Goal: Task Accomplishment & Management: Manage account settings

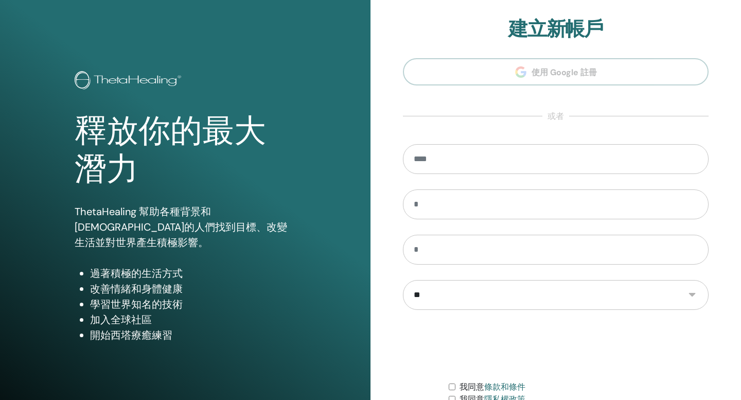
scroll to position [94, 0]
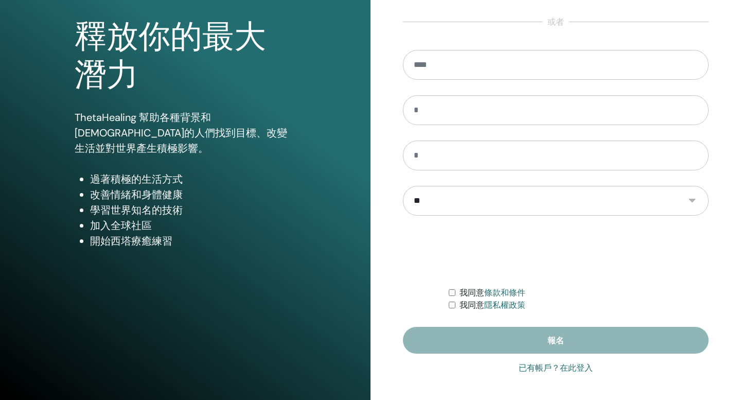
click at [579, 373] on link "已有帳戶？在此登入" at bounding box center [556, 368] width 74 height 12
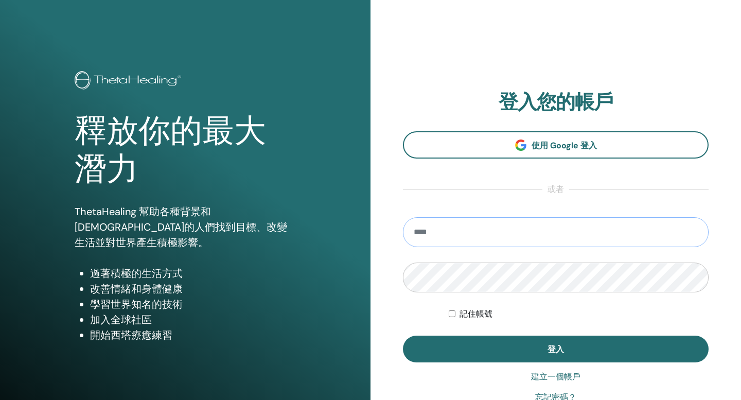
click at [560, 237] on input "email" at bounding box center [556, 232] width 306 height 30
type input "**********"
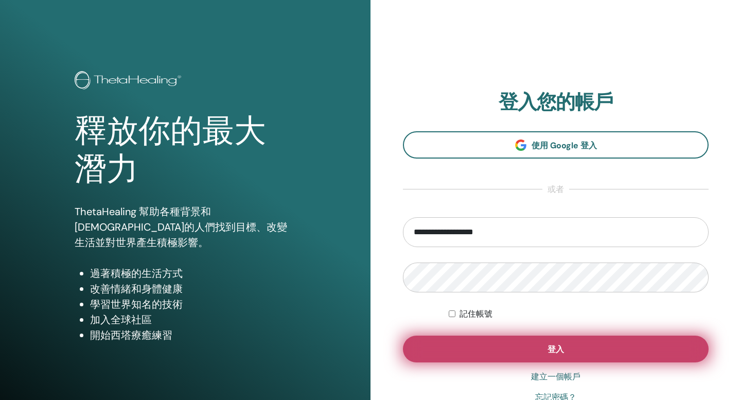
click at [544, 353] on button "登入" at bounding box center [556, 348] width 306 height 27
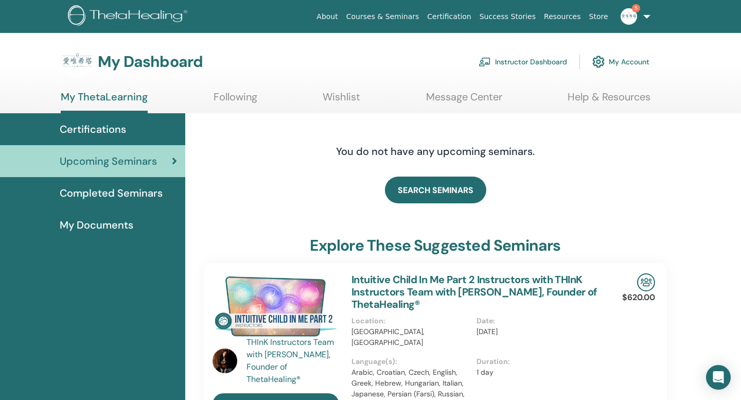
click at [511, 59] on link "Instructor Dashboard" at bounding box center [523, 61] width 88 height 23
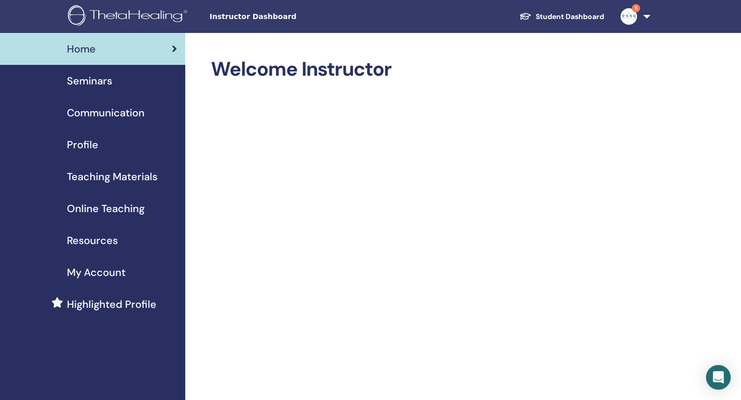
click at [119, 90] on link "Seminars" at bounding box center [92, 81] width 185 height 32
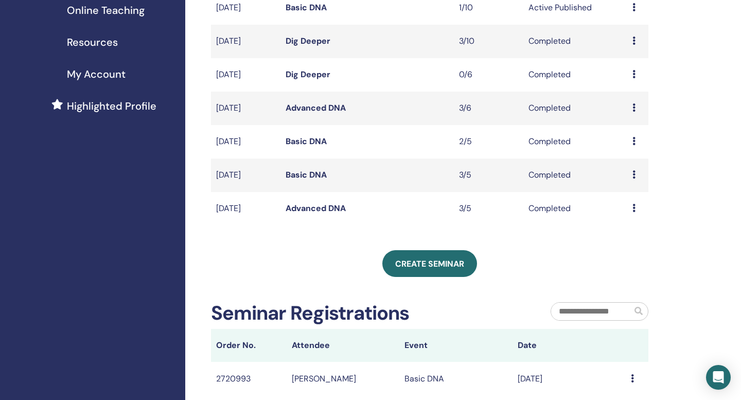
scroll to position [217, 0]
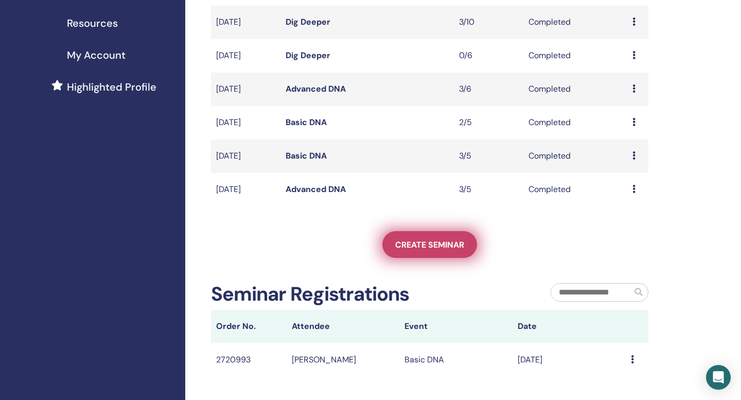
click at [424, 252] on link "Create seminar" at bounding box center [429, 244] width 95 height 27
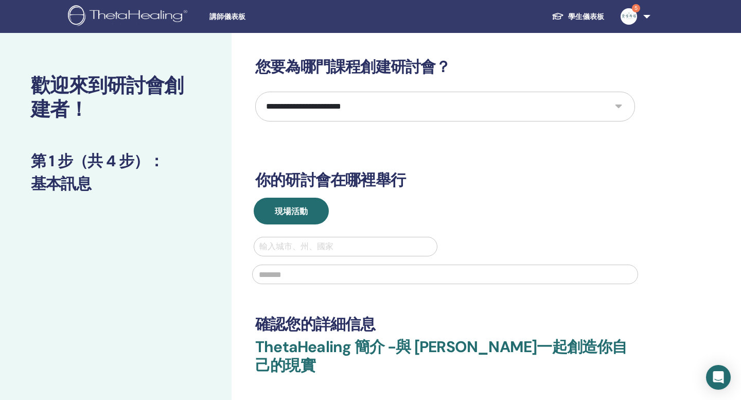
click at [616, 105] on select "**********" at bounding box center [445, 107] width 380 height 30
select select "****"
click at [255, 92] on select "**********" at bounding box center [445, 107] width 380 height 30
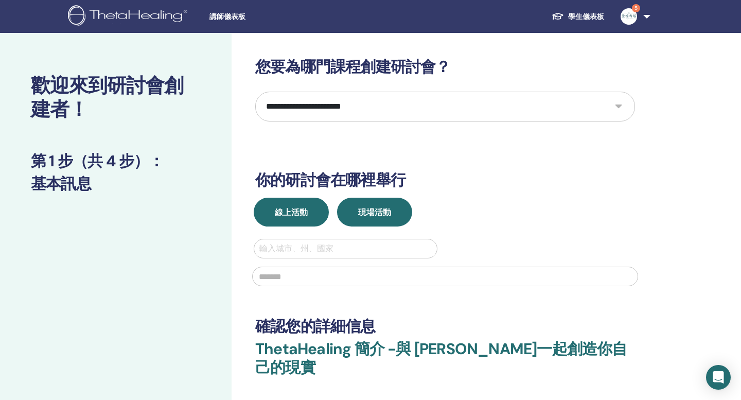
click at [311, 214] on button "線上活動" at bounding box center [291, 212] width 75 height 29
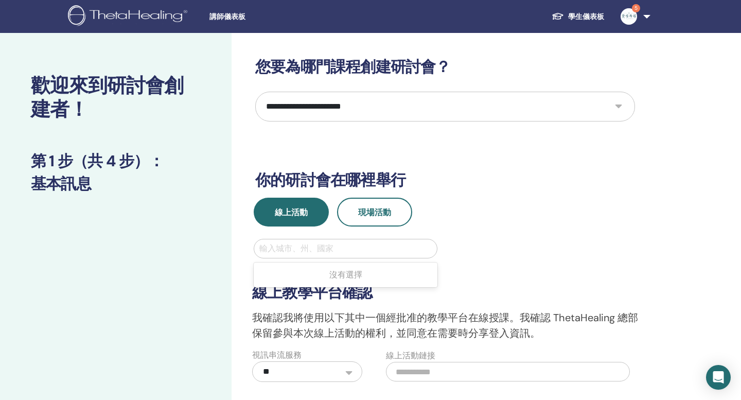
click at [286, 257] on div "輸入城市、州、國家" at bounding box center [345, 248] width 183 height 19
type input "*"
type input "**"
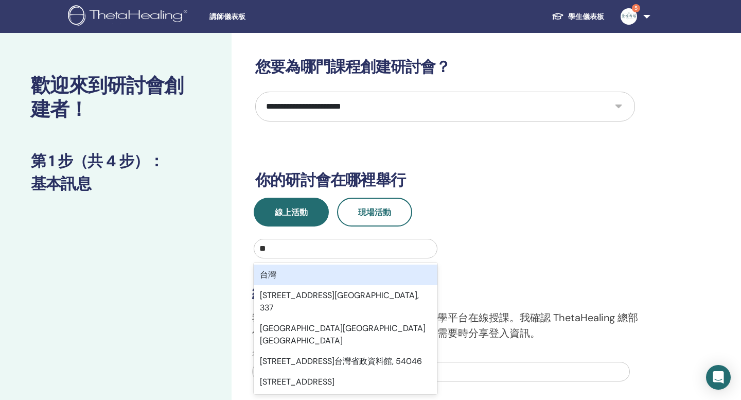
click at [368, 275] on div "台灣" at bounding box center [346, 274] width 184 height 21
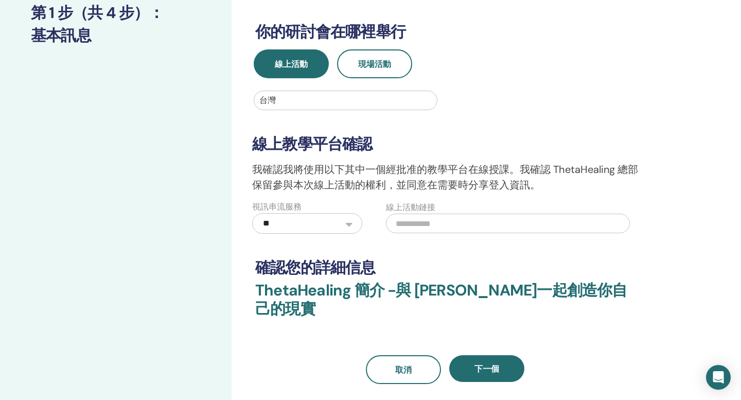
scroll to position [159, 0]
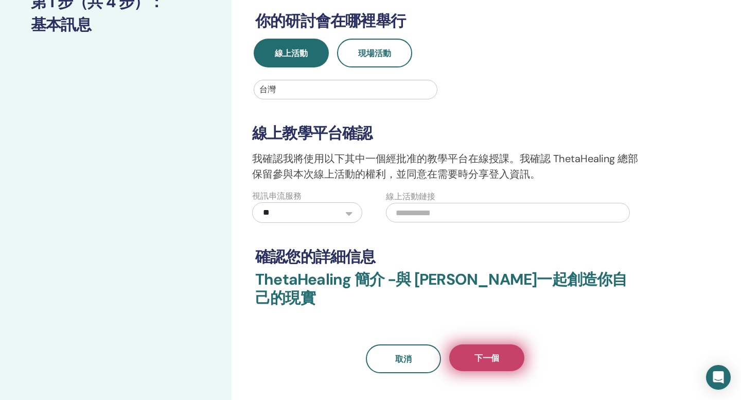
click at [490, 351] on button "下一個" at bounding box center [486, 357] width 75 height 27
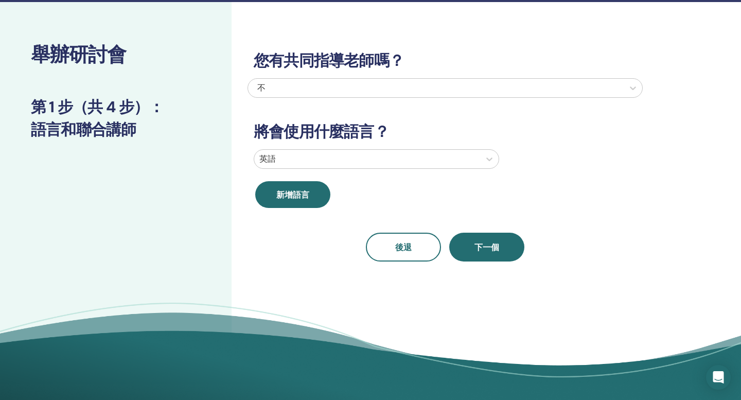
scroll to position [23, 0]
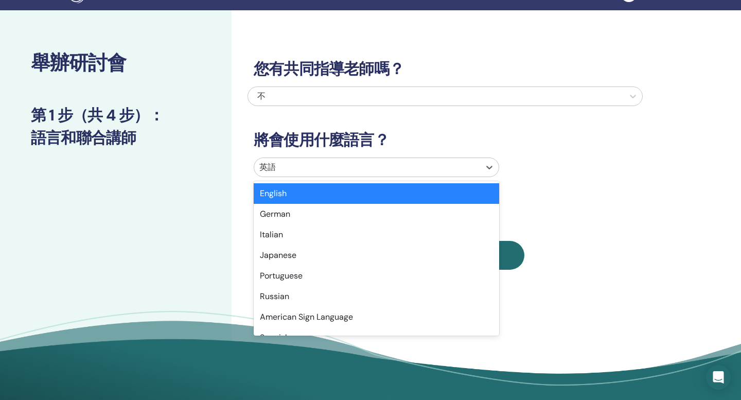
click at [466, 173] on div at bounding box center [367, 167] width 216 height 14
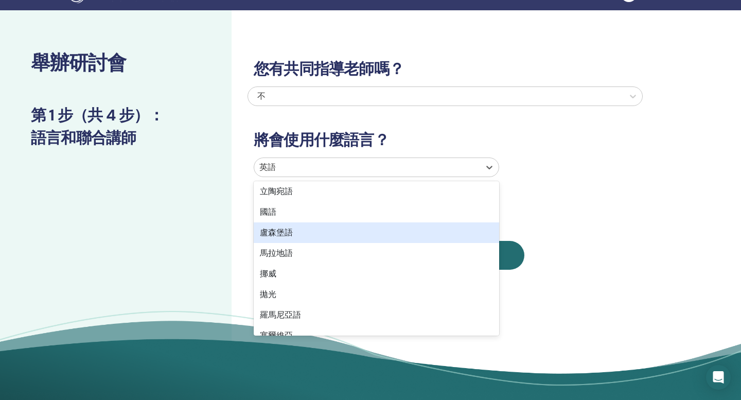
scroll to position [593, 0]
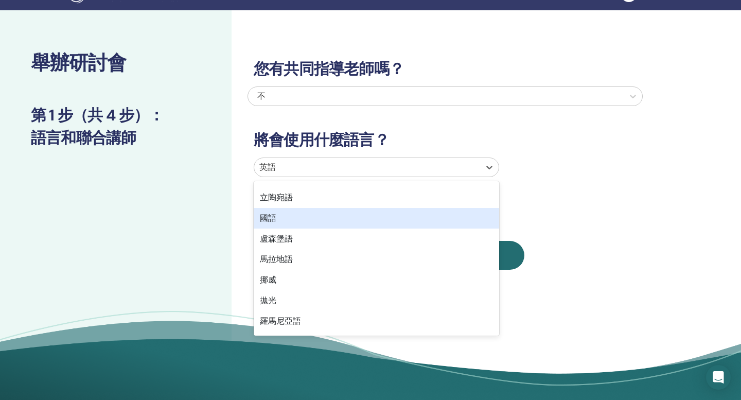
click at [431, 211] on div "國語" at bounding box center [376, 218] width 245 height 21
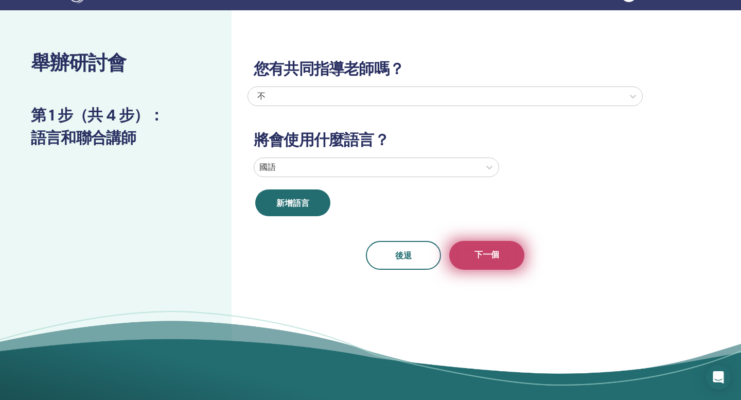
click at [485, 260] on span "下一個" at bounding box center [486, 255] width 25 height 13
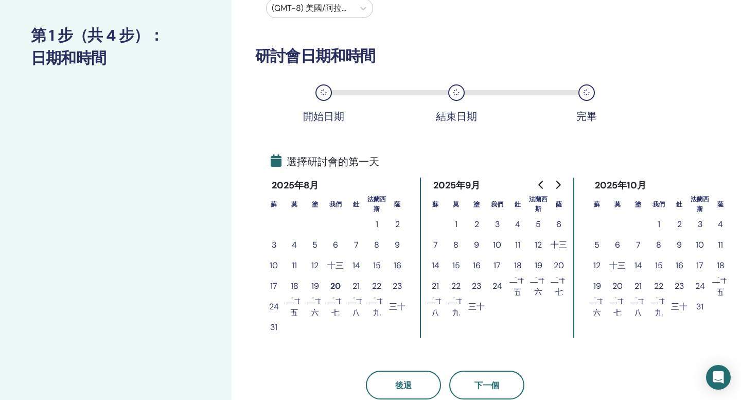
scroll to position [103, 0]
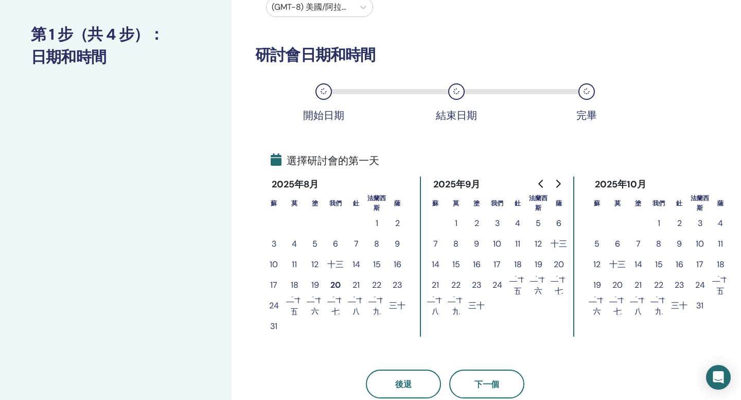
click at [272, 331] on font "31" at bounding box center [273, 326] width 7 height 11
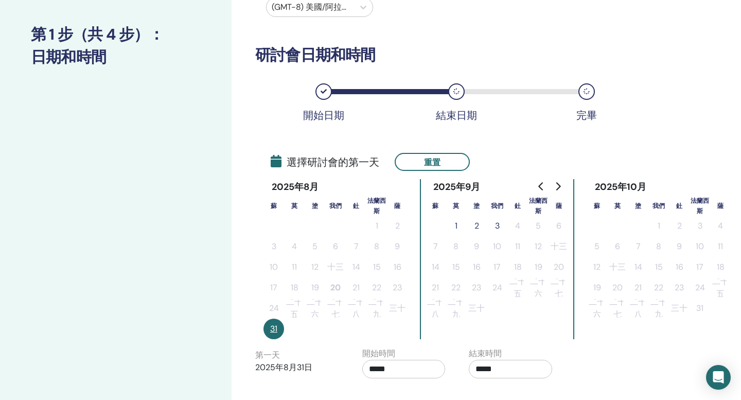
click at [456, 227] on font "1" at bounding box center [456, 225] width 3 height 11
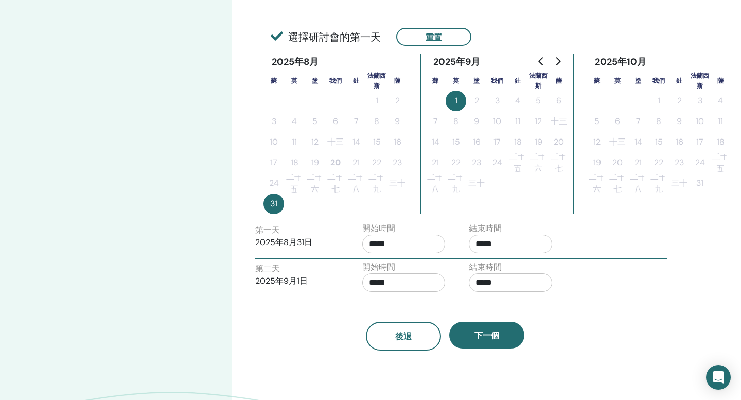
scroll to position [229, 0]
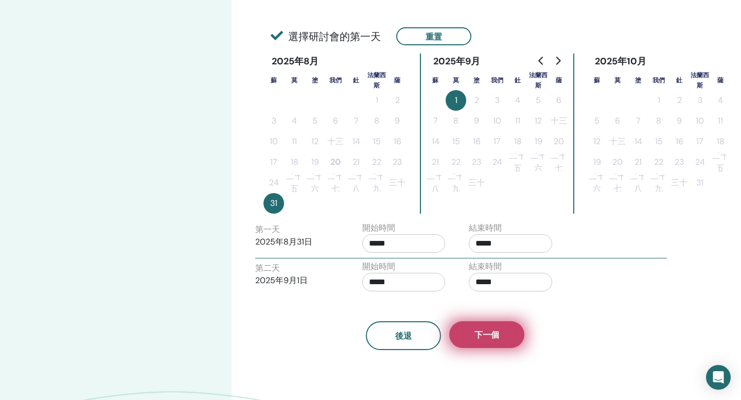
click at [482, 341] on button "下一個" at bounding box center [486, 334] width 75 height 27
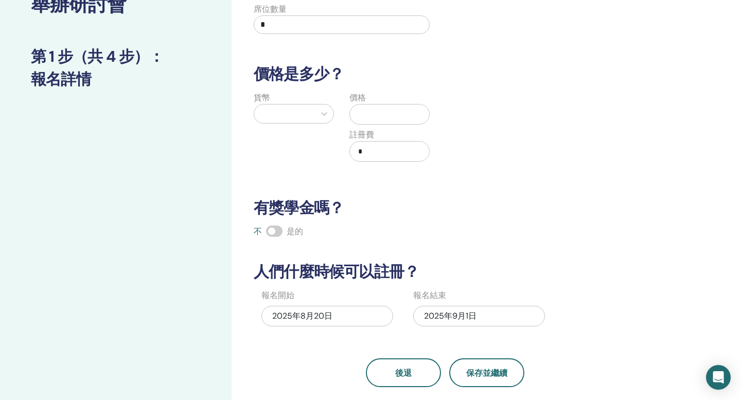
scroll to position [0, 0]
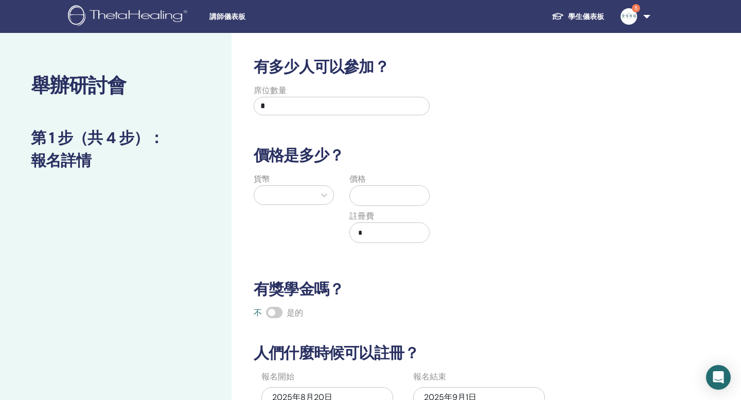
click at [315, 100] on input "*" at bounding box center [342, 106] width 176 height 19
type input "**"
click at [306, 199] on div at bounding box center [284, 195] width 50 height 14
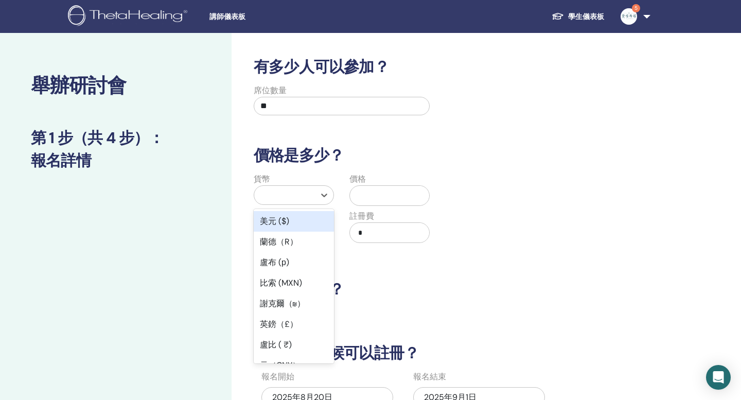
click at [302, 220] on div "美元 ($)" at bounding box center [294, 221] width 80 height 21
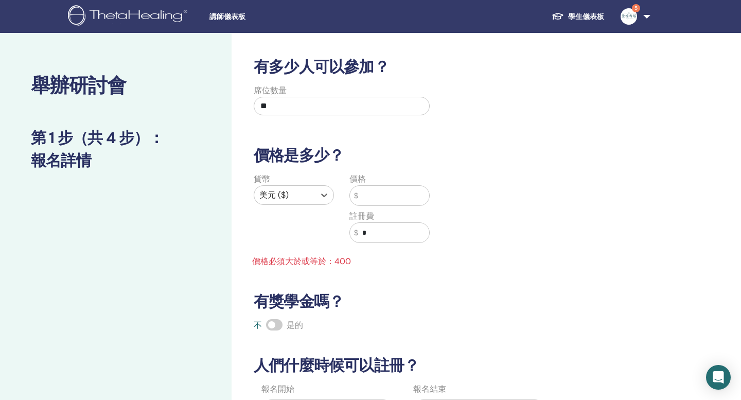
click at [385, 206] on div "價格 $ 註冊費 $ *" at bounding box center [390, 214] width 96 height 82
click at [385, 200] on input "text" at bounding box center [393, 196] width 71 height 20
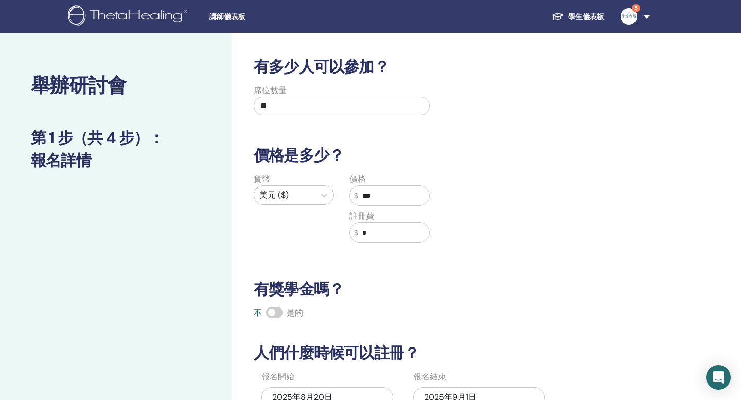
type input "***"
click at [399, 237] on input "*" at bounding box center [393, 233] width 71 height 20
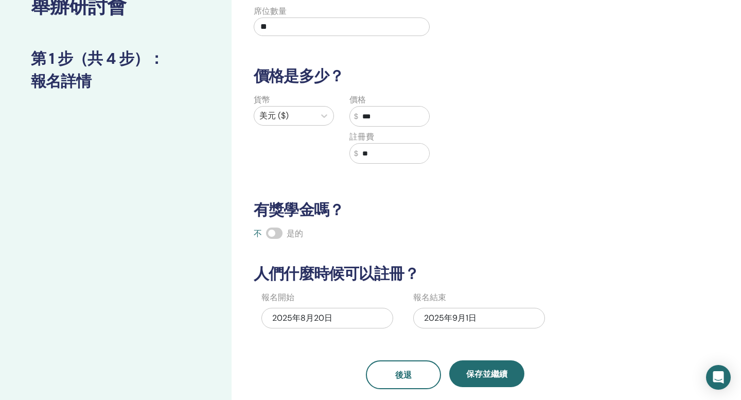
type input "**"
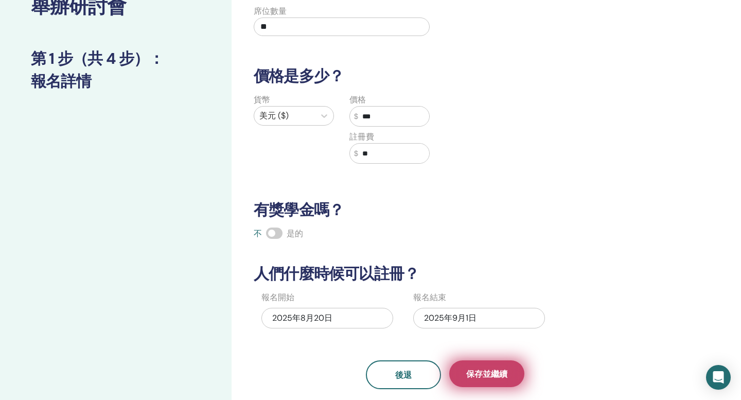
click at [475, 386] on div "保存並繼續" at bounding box center [486, 374] width 75 height 29
click at [475, 386] on button "保存並繼續" at bounding box center [486, 373] width 75 height 27
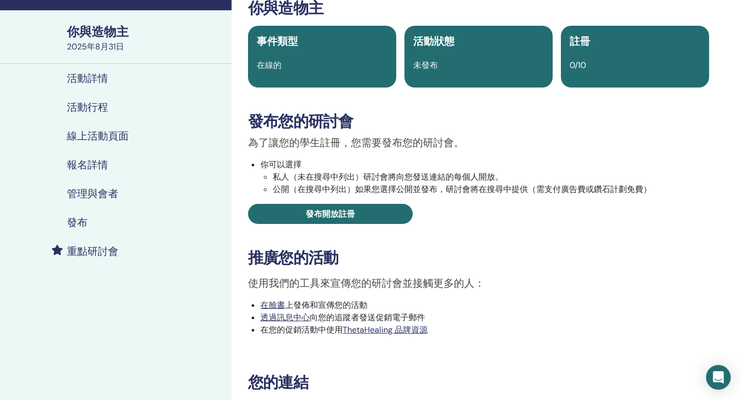
scroll to position [70, 0]
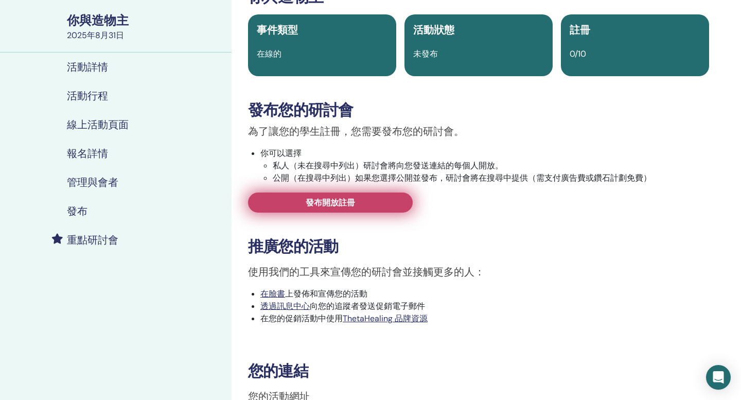
click at [373, 194] on link "發布開放註冊" at bounding box center [330, 202] width 165 height 20
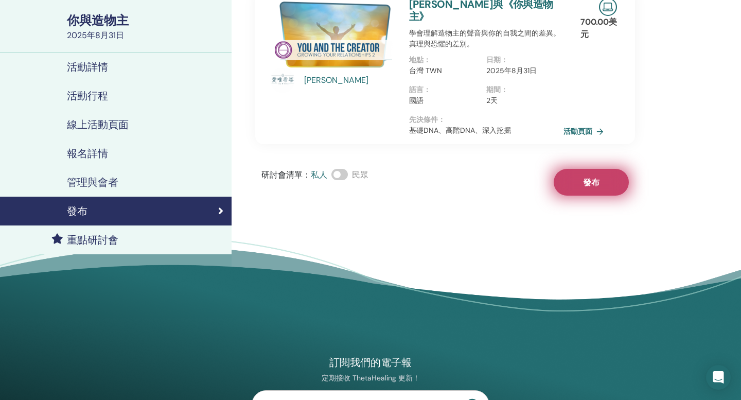
click at [589, 169] on button "發布" at bounding box center [591, 182] width 75 height 27
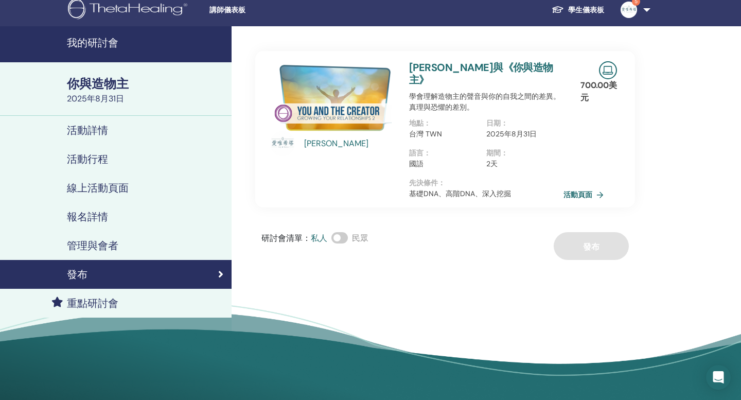
scroll to position [1, 0]
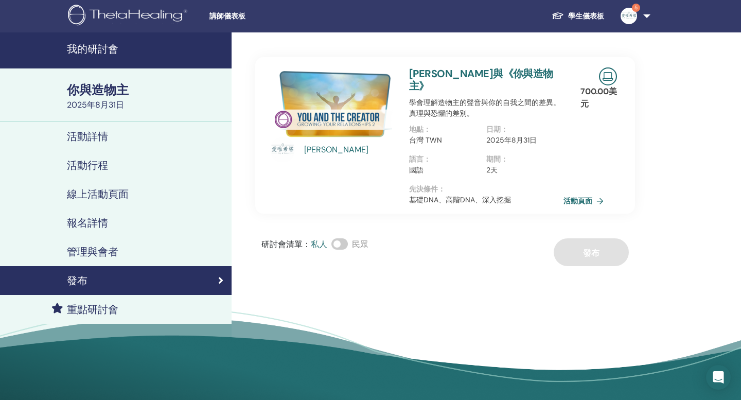
click at [123, 116] on div "你與造物主 [DATE]" at bounding box center [116, 95] width 232 height 54
click at [128, 107] on div "2025年8月31日" at bounding box center [146, 105] width 158 height 12
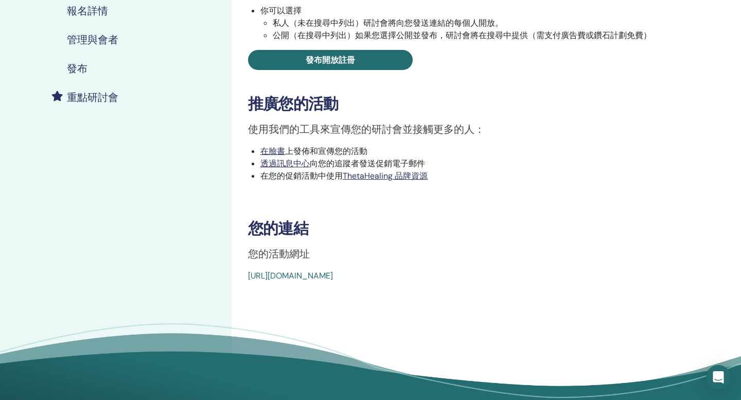
scroll to position [252, 0]
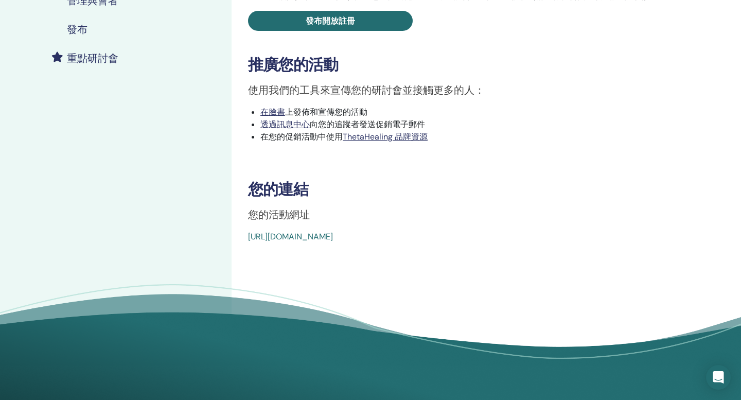
click at [380, 242] on div "[URL][DOMAIN_NAME]" at bounding box center [440, 237] width 384 height 12
click at [333, 235] on font "[URL][DOMAIN_NAME]" at bounding box center [290, 236] width 85 height 11
